Goal: Task Accomplishment & Management: Use online tool/utility

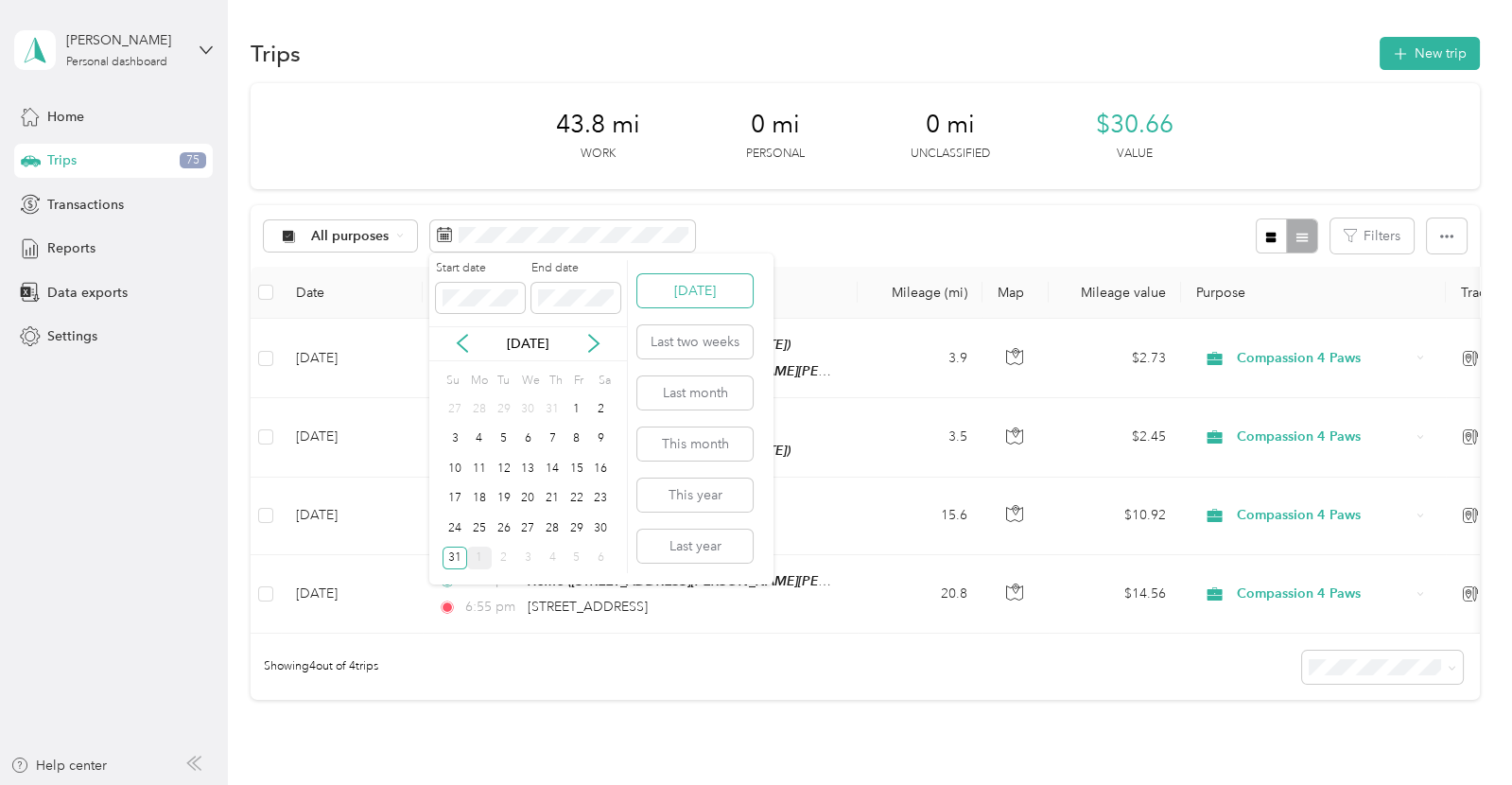
click at [672, 298] on button "[DATE]" at bounding box center [695, 290] width 116 height 33
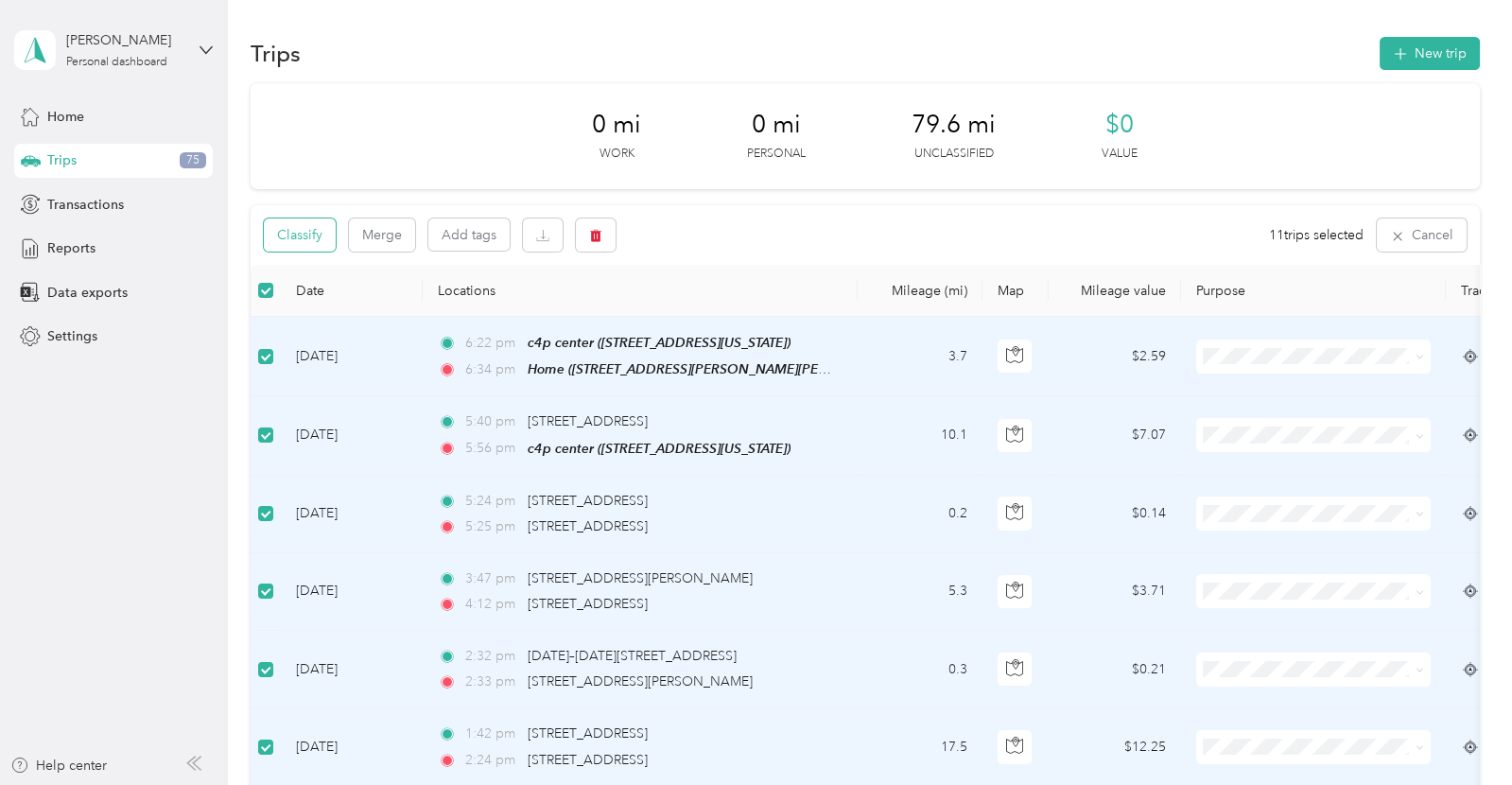
click at [290, 242] on button "Classify" at bounding box center [300, 234] width 72 height 33
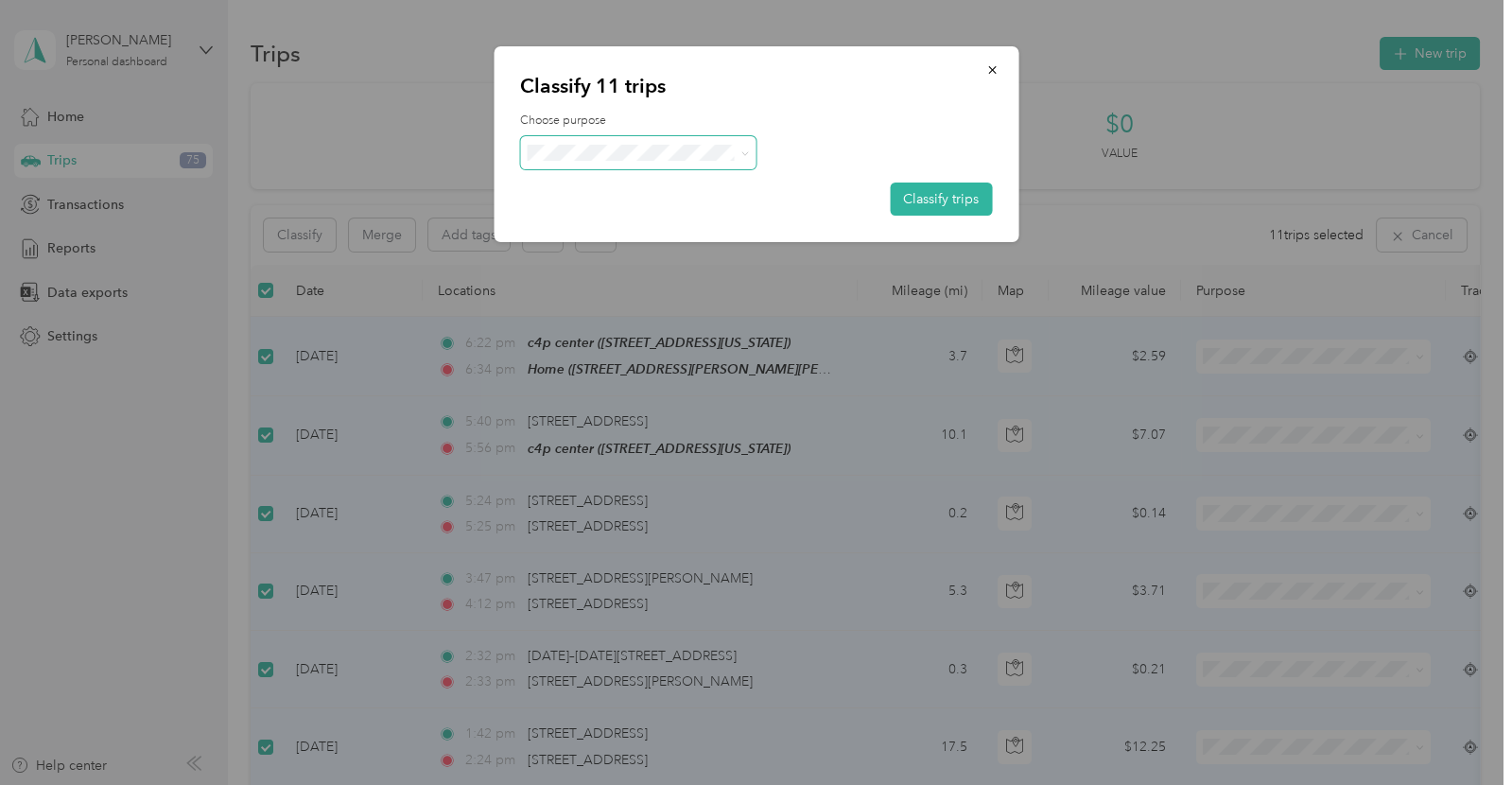
click at [731, 162] on span at bounding box center [638, 152] width 236 height 33
click at [747, 155] on icon at bounding box center [746, 153] width 9 height 9
click at [702, 185] on span "Compassion 4 Paws" at bounding box center [655, 182] width 176 height 20
click at [977, 198] on button "Classify trips" at bounding box center [940, 199] width 102 height 33
